Goal: Transaction & Acquisition: Purchase product/service

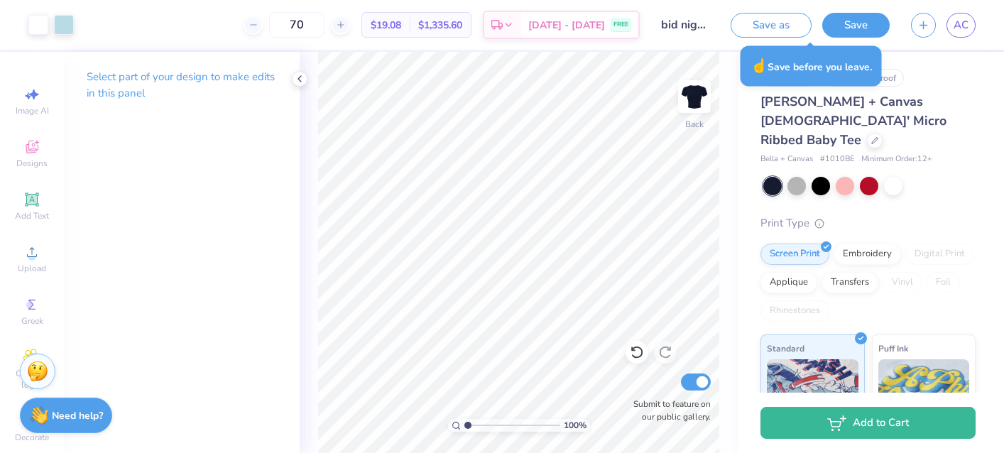
click at [849, 23] on button "Save" at bounding box center [855, 25] width 67 height 25
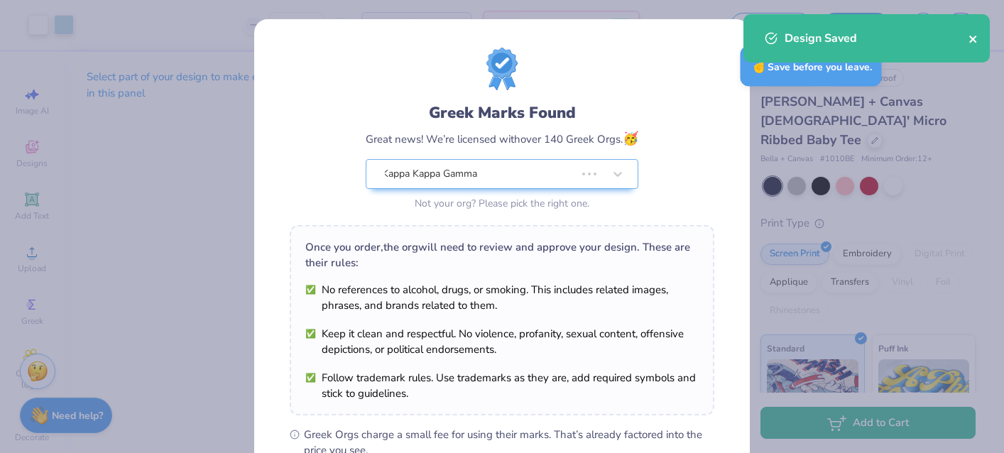
click at [972, 39] on icon "close" at bounding box center [972, 39] width 7 height 7
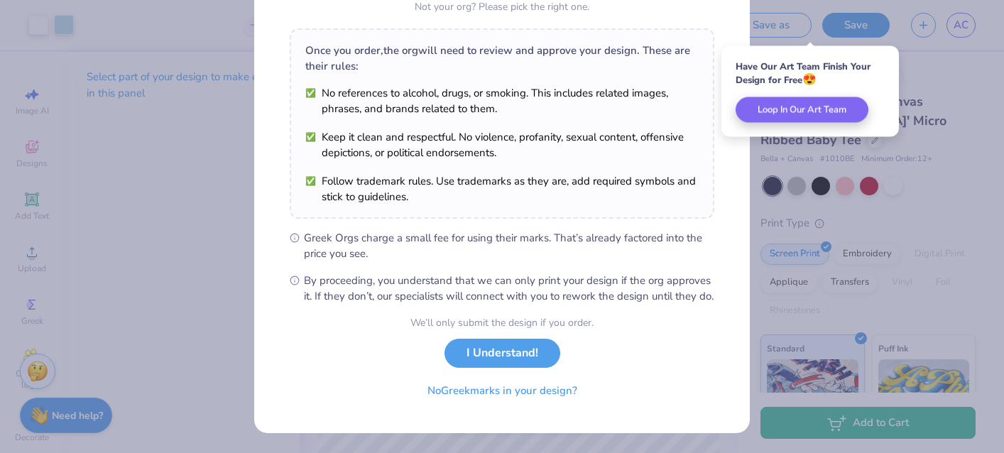
scroll to position [212, 0]
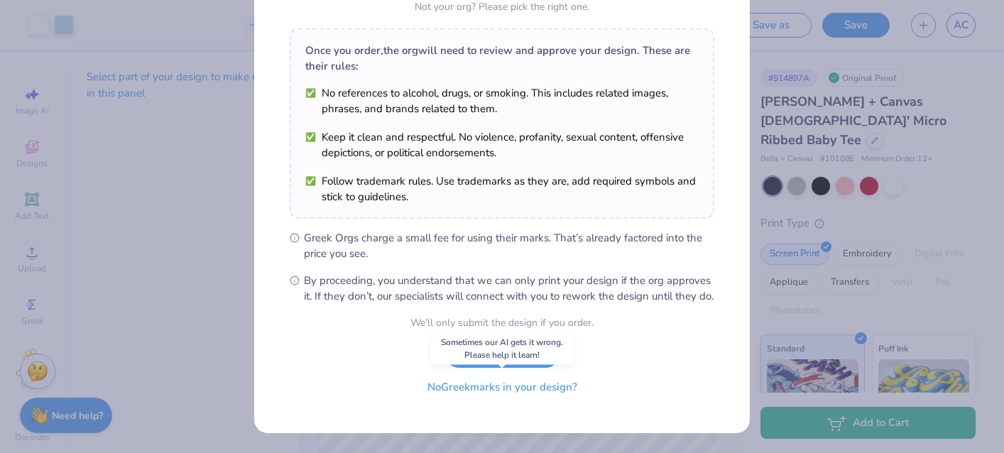
click at [462, 389] on button "No Greek marks in your design?" at bounding box center [502, 387] width 174 height 29
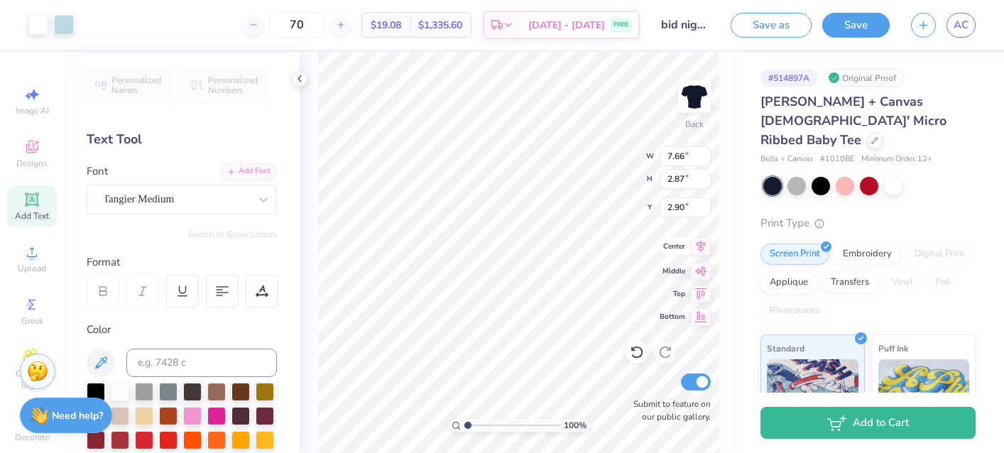
click at [697, 249] on icon at bounding box center [701, 246] width 20 height 17
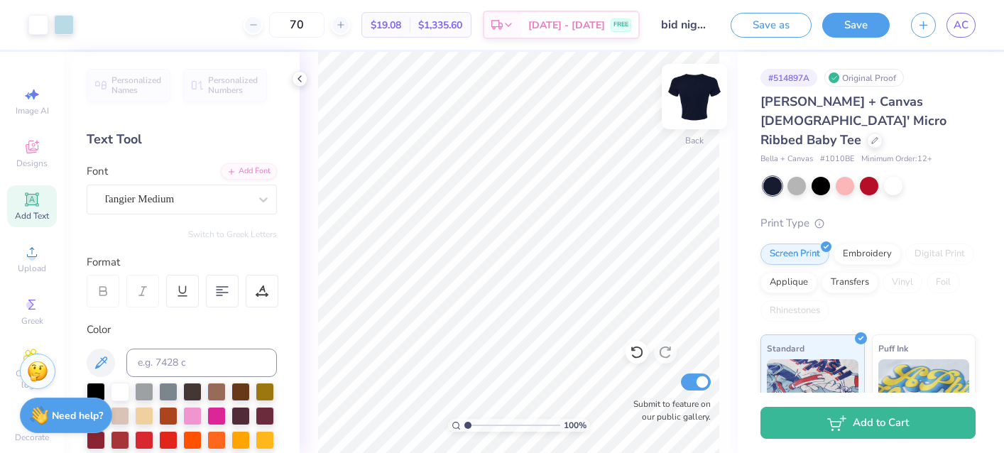
scroll to position [0, 0]
click at [298, 78] on icon at bounding box center [299, 78] width 11 height 11
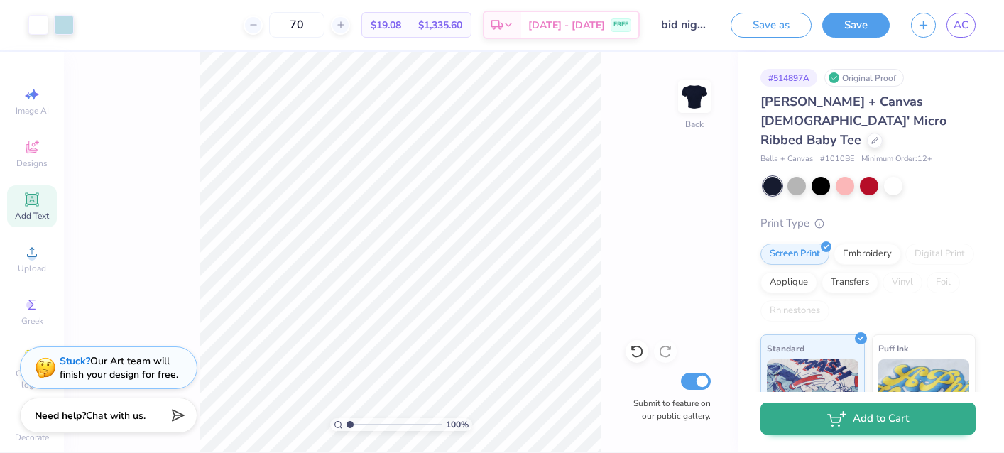
click at [837, 425] on icon "button" at bounding box center [836, 419] width 19 height 16
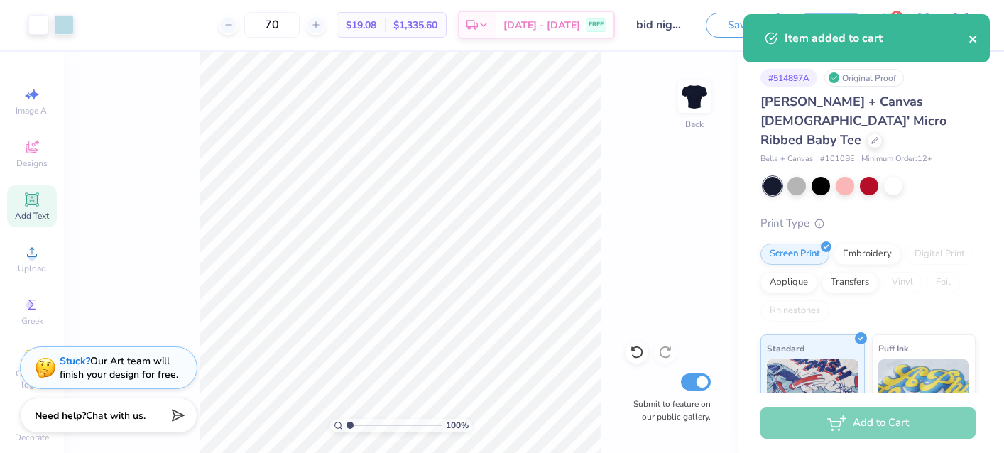
click at [974, 39] on icon "close" at bounding box center [974, 38] width 10 height 11
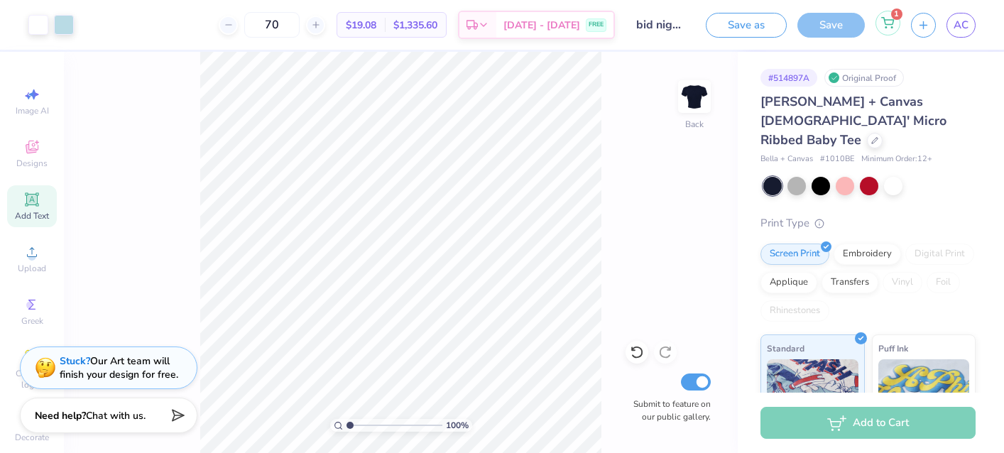
click at [889, 26] on icon at bounding box center [887, 22] width 13 height 11
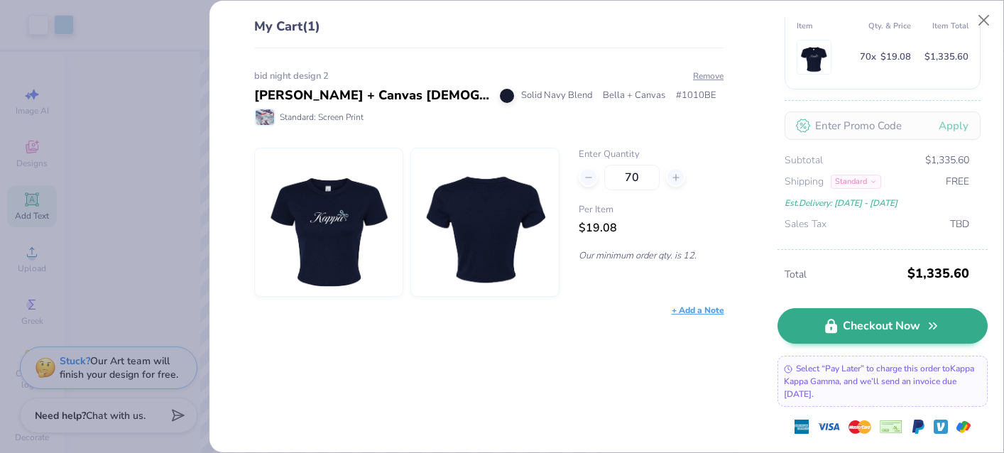
scroll to position [89, 0]
click at [875, 328] on link "Checkout Now" at bounding box center [883, 326] width 210 height 36
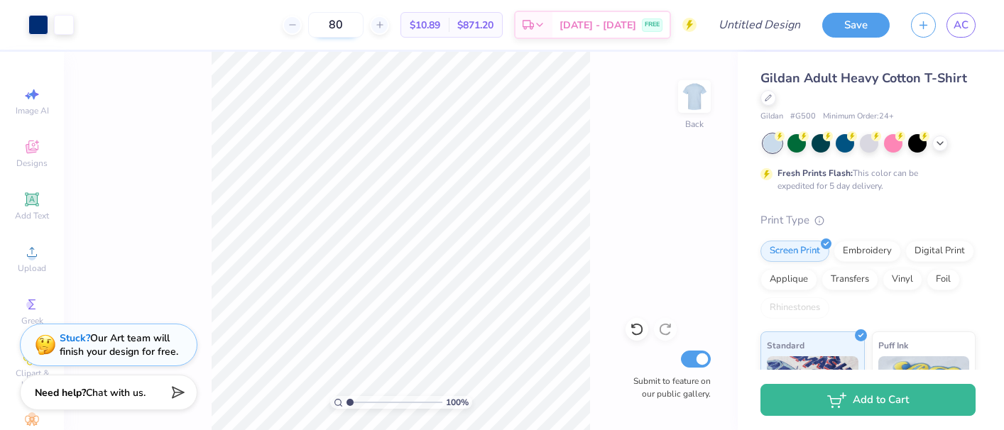
click at [353, 28] on input "80" at bounding box center [335, 25] width 55 height 26
type input "8"
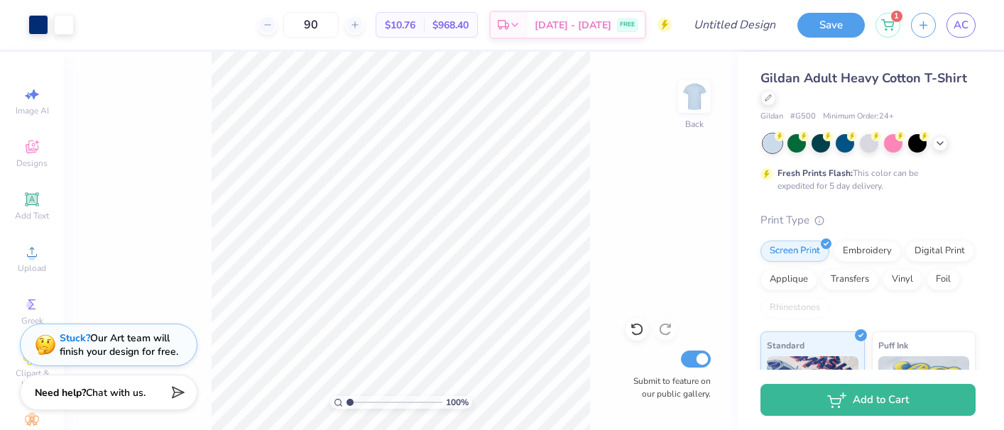
type input "9"
type input "8"
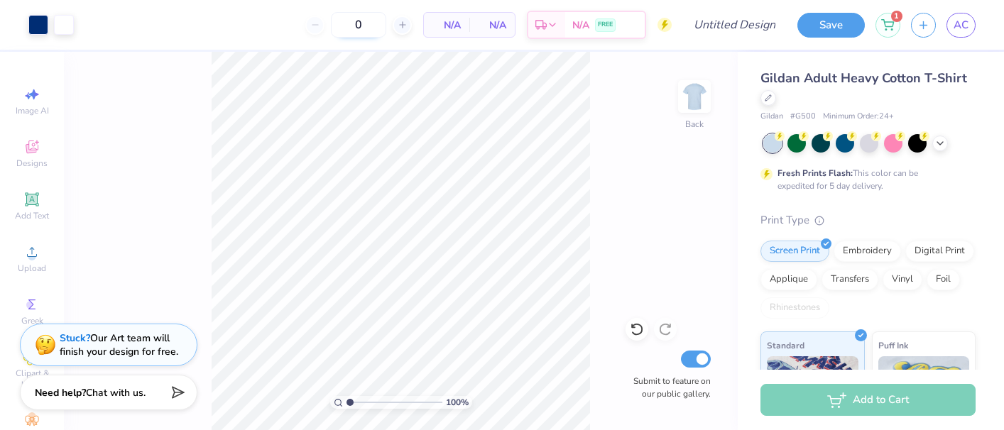
click at [355, 26] on input "0" at bounding box center [358, 25] width 55 height 26
type input "90"
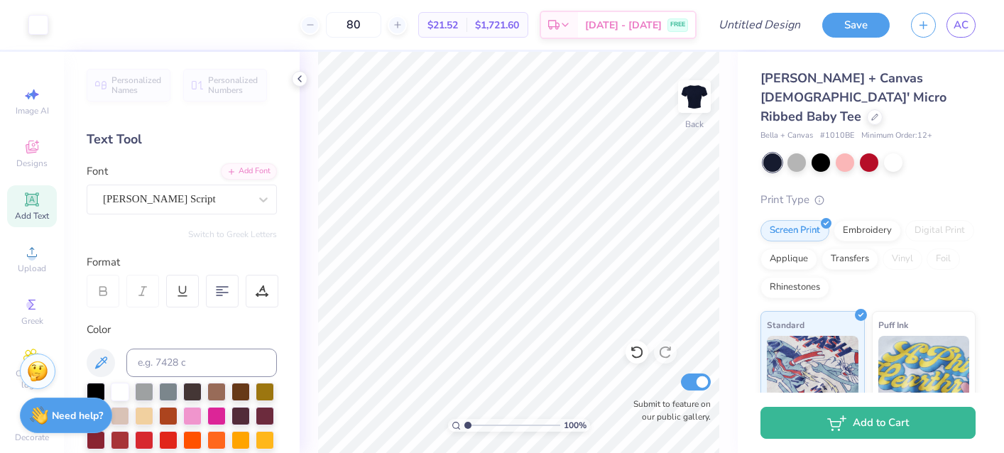
scroll to position [273, 0]
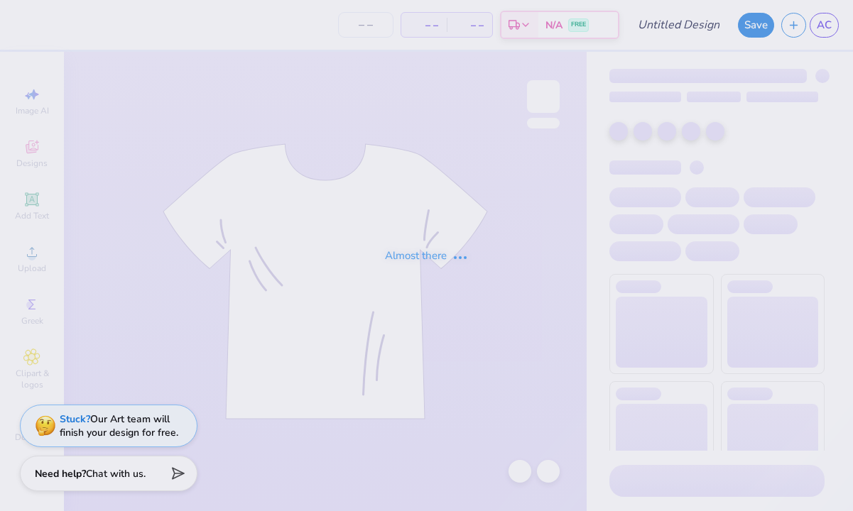
type input "bid night design 2"
type input "70"
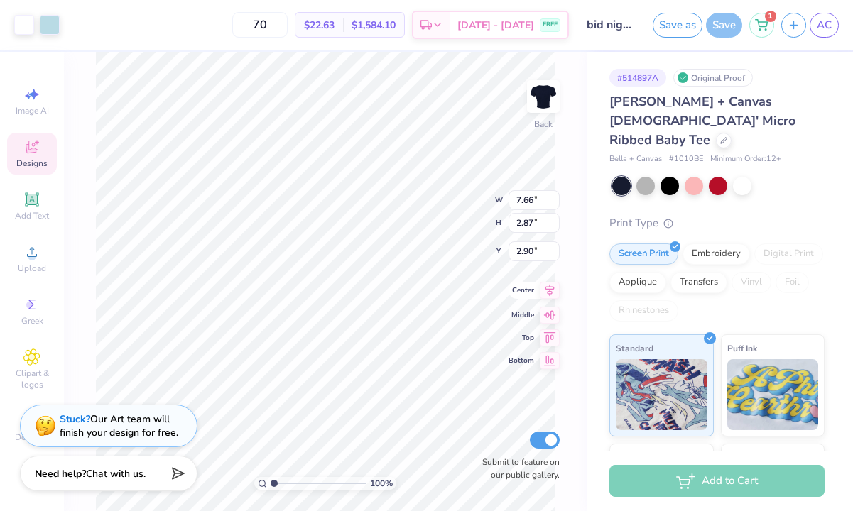
click at [547, 293] on icon at bounding box center [549, 291] width 9 height 12
click at [544, 285] on icon at bounding box center [550, 290] width 20 height 17
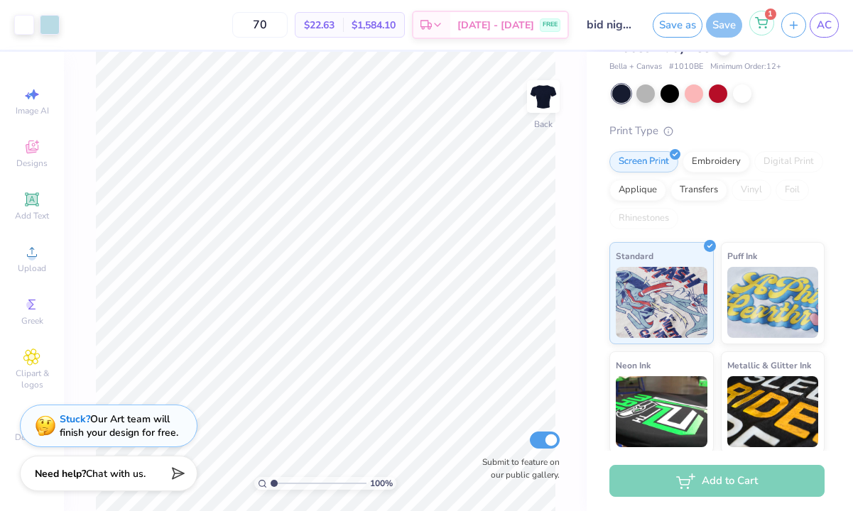
click at [764, 22] on icon at bounding box center [761, 22] width 13 height 11
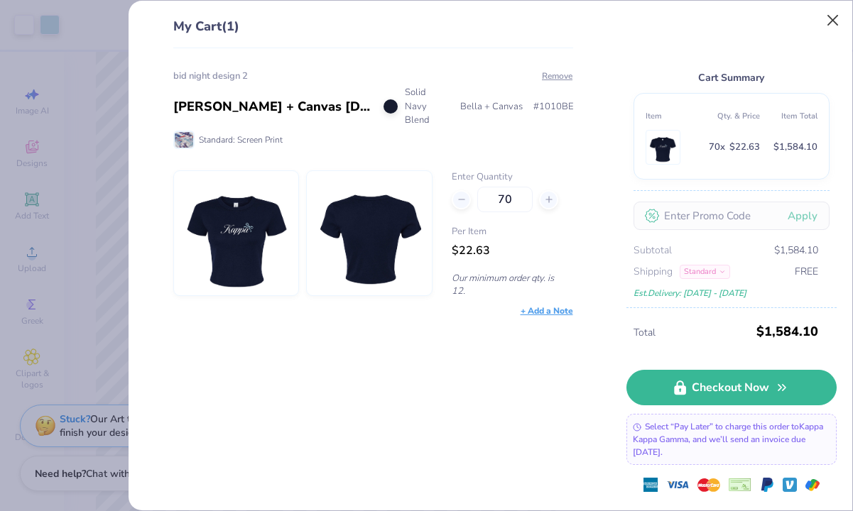
click at [835, 17] on button "Close" at bounding box center [833, 20] width 27 height 27
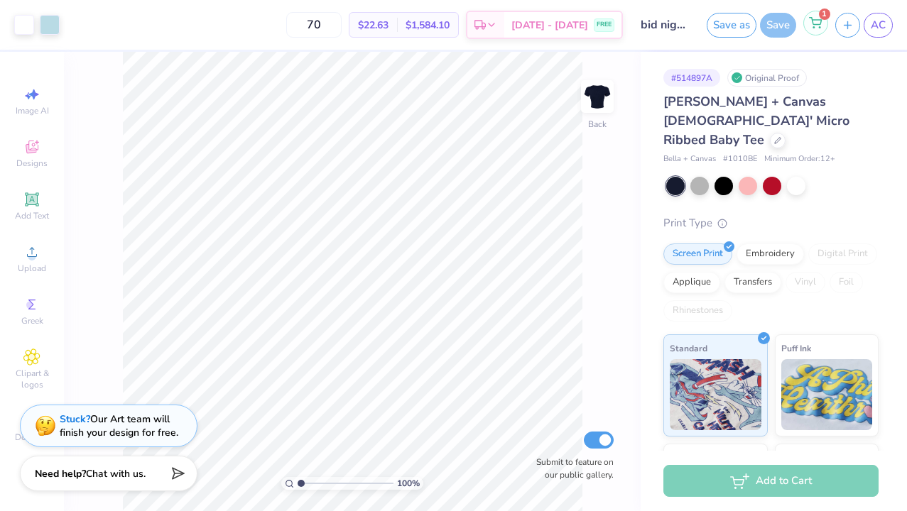
click at [811, 27] on icon at bounding box center [815, 22] width 13 height 11
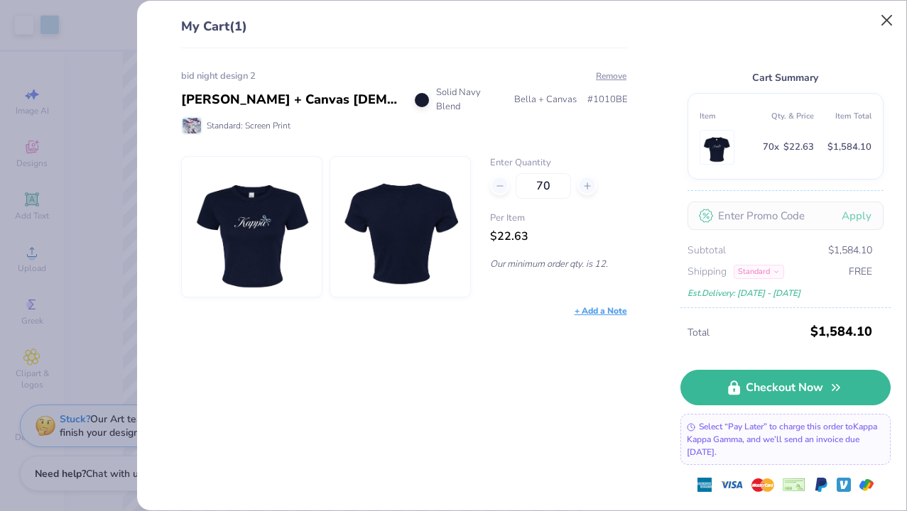
click at [852, 19] on button "Close" at bounding box center [887, 20] width 27 height 27
